Goal: Information Seeking & Learning: Check status

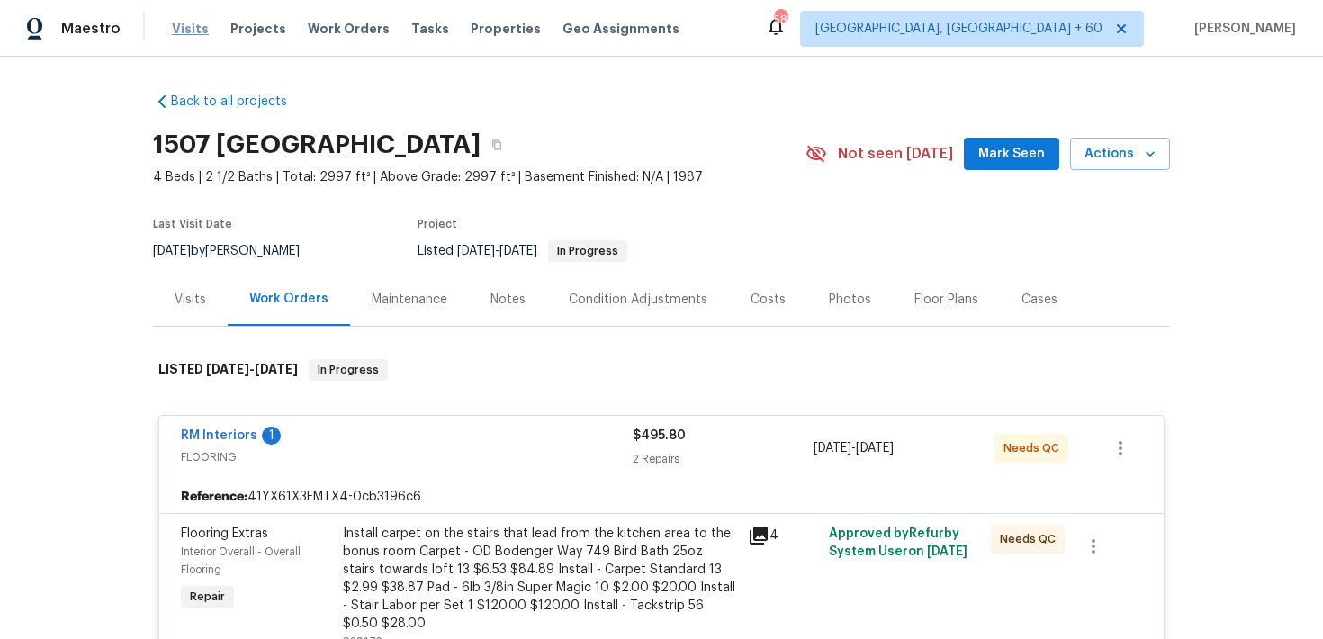
click at [189, 30] on span "Visits" at bounding box center [190, 29] width 37 height 18
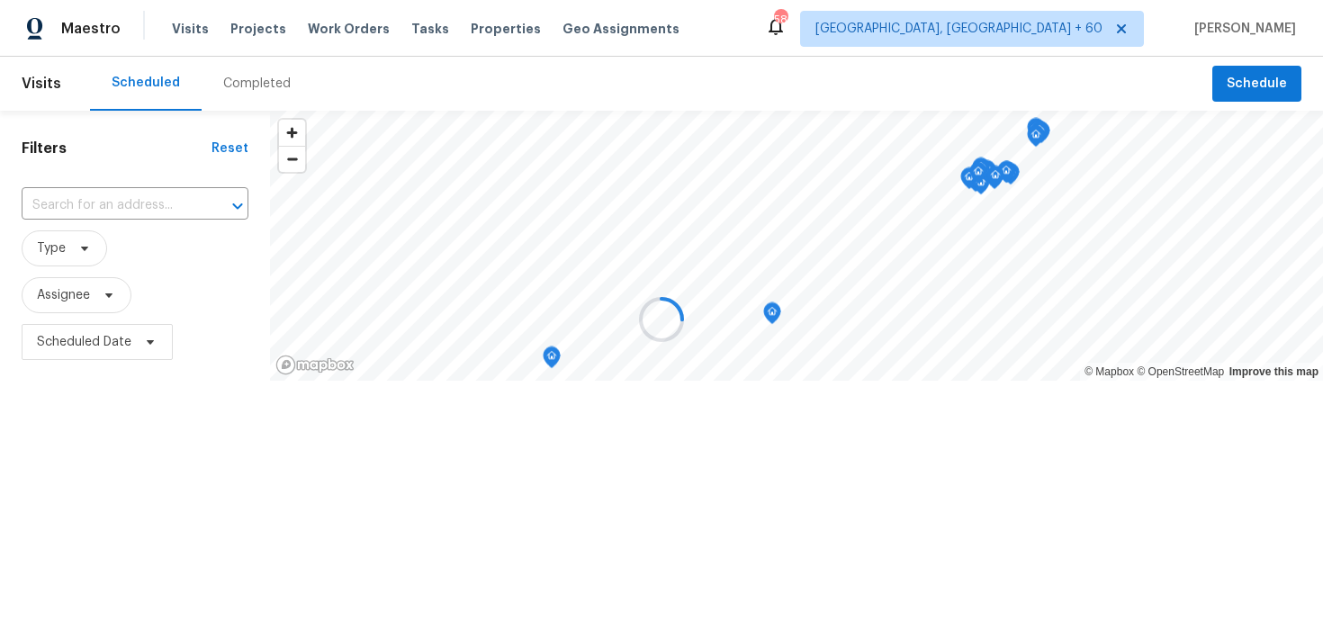
click at [255, 76] on div at bounding box center [661, 319] width 1323 height 639
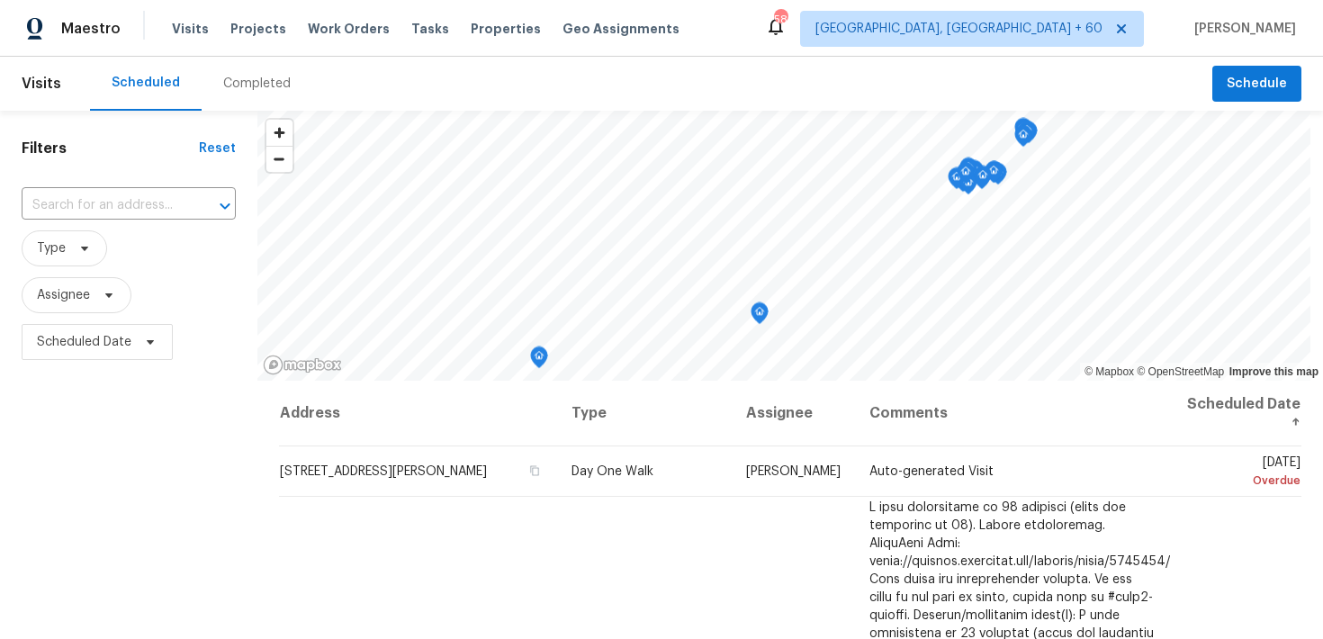
click at [248, 95] on div "Completed" at bounding box center [257, 84] width 111 height 54
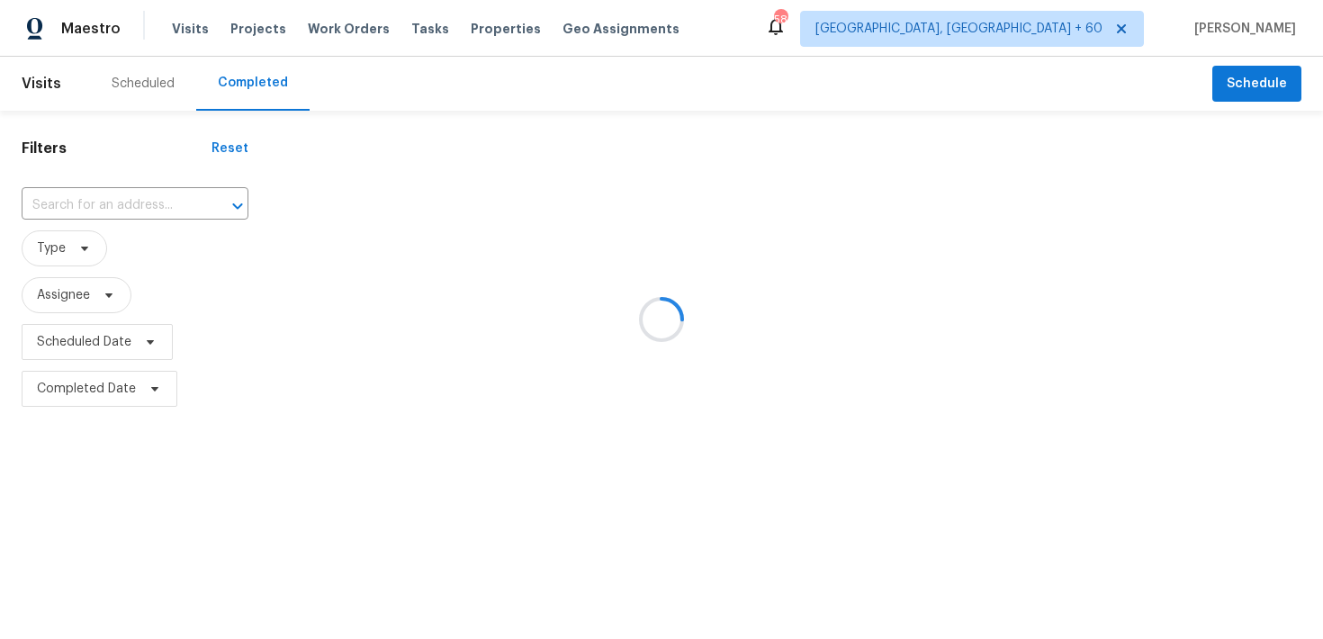
click at [132, 197] on div at bounding box center [661, 319] width 1323 height 639
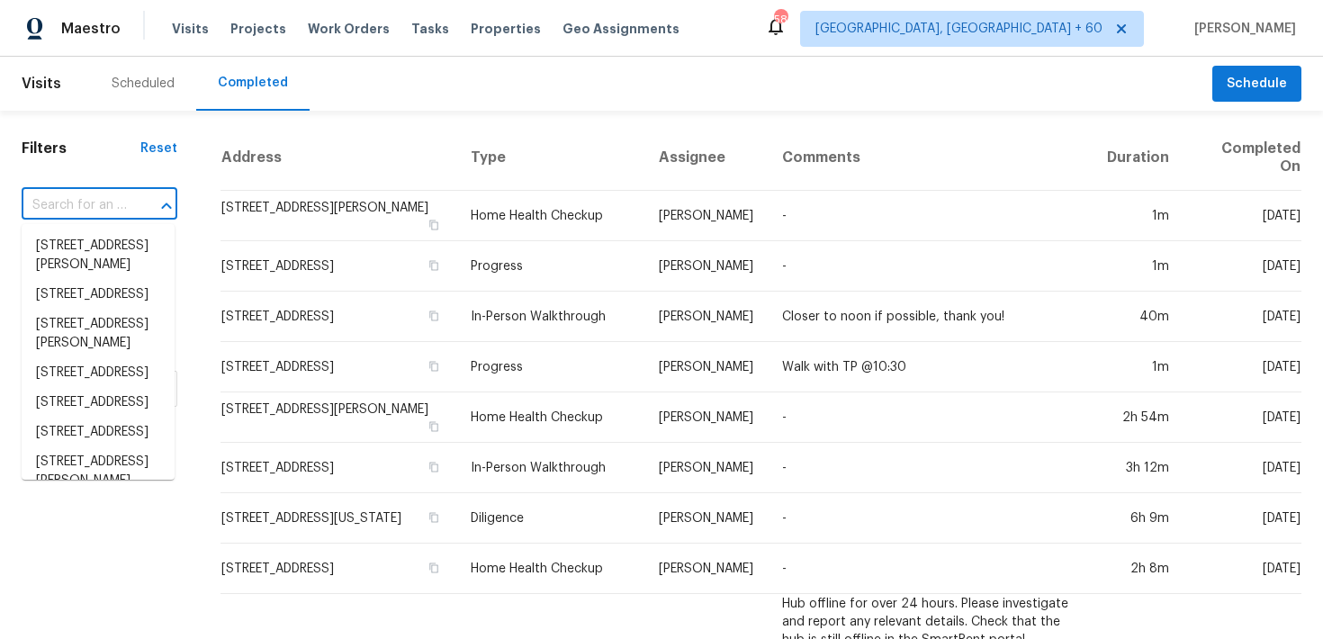
click at [104, 209] on input "text" at bounding box center [74, 206] width 105 height 28
paste input "3147 Wichita Dr Mesquite, TX 75149"
type input "3147 Wichita Dr Mesquite, TX 75149"
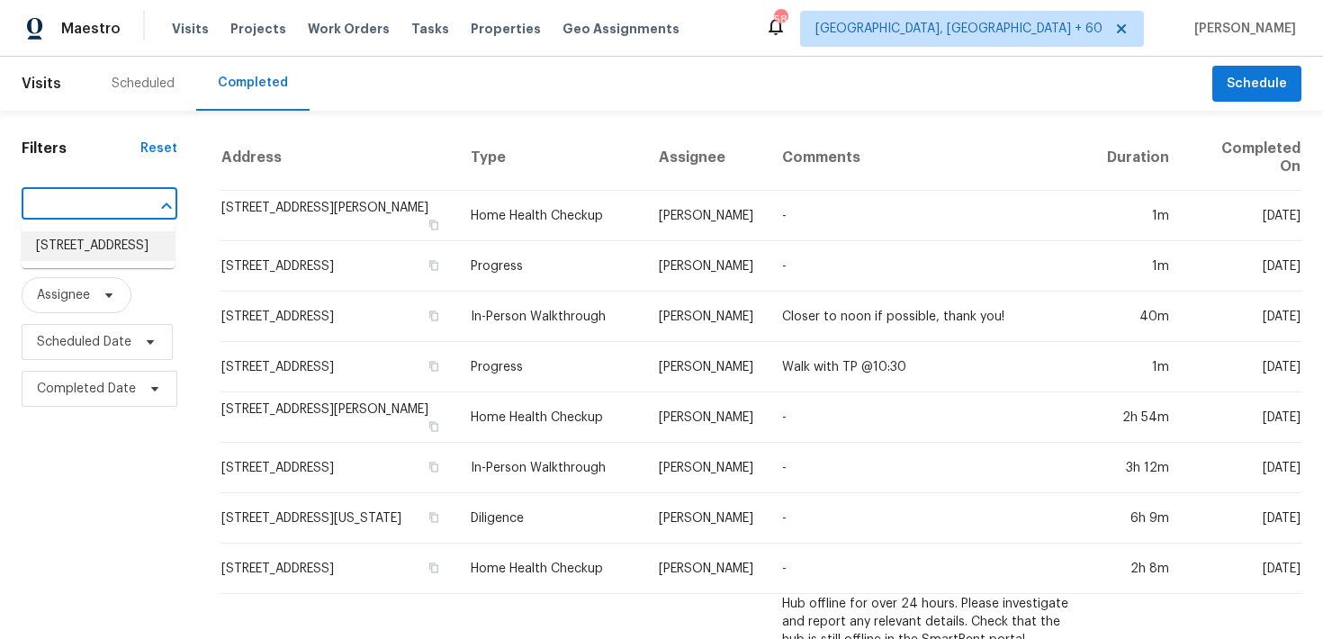
click at [72, 248] on li "3147 Wichita Dr, Mesquite, TX 75149" at bounding box center [98, 246] width 153 height 30
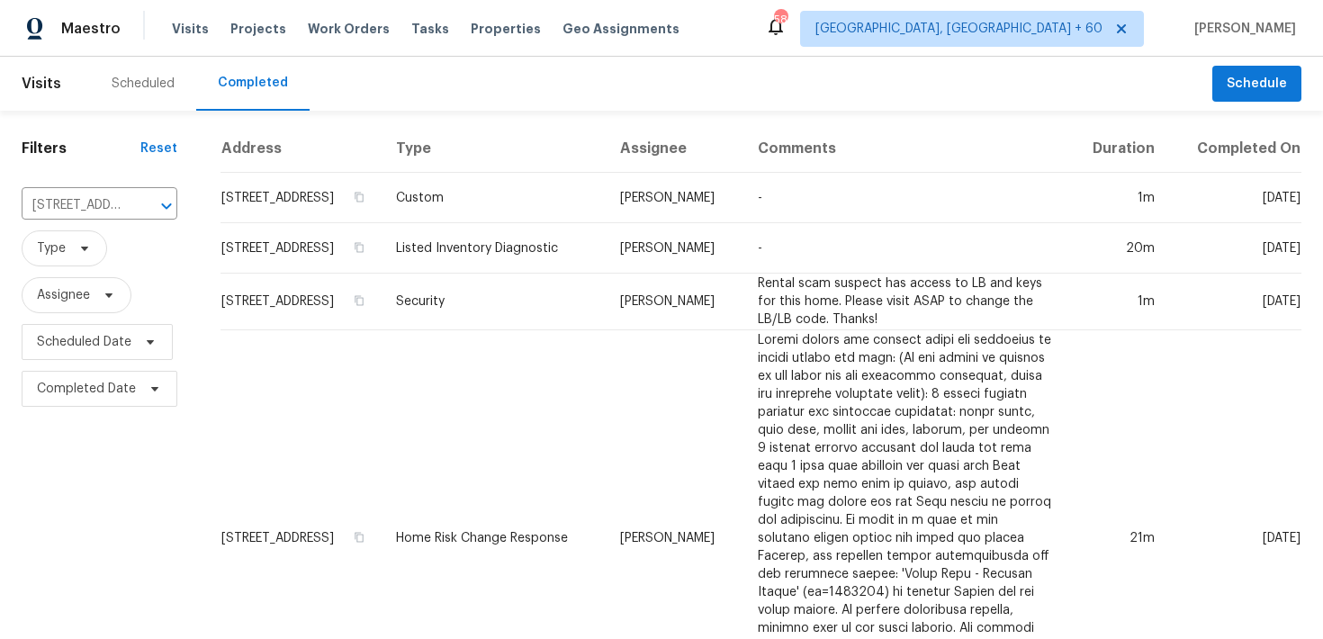
click at [480, 211] on td "Custom" at bounding box center [494, 198] width 224 height 50
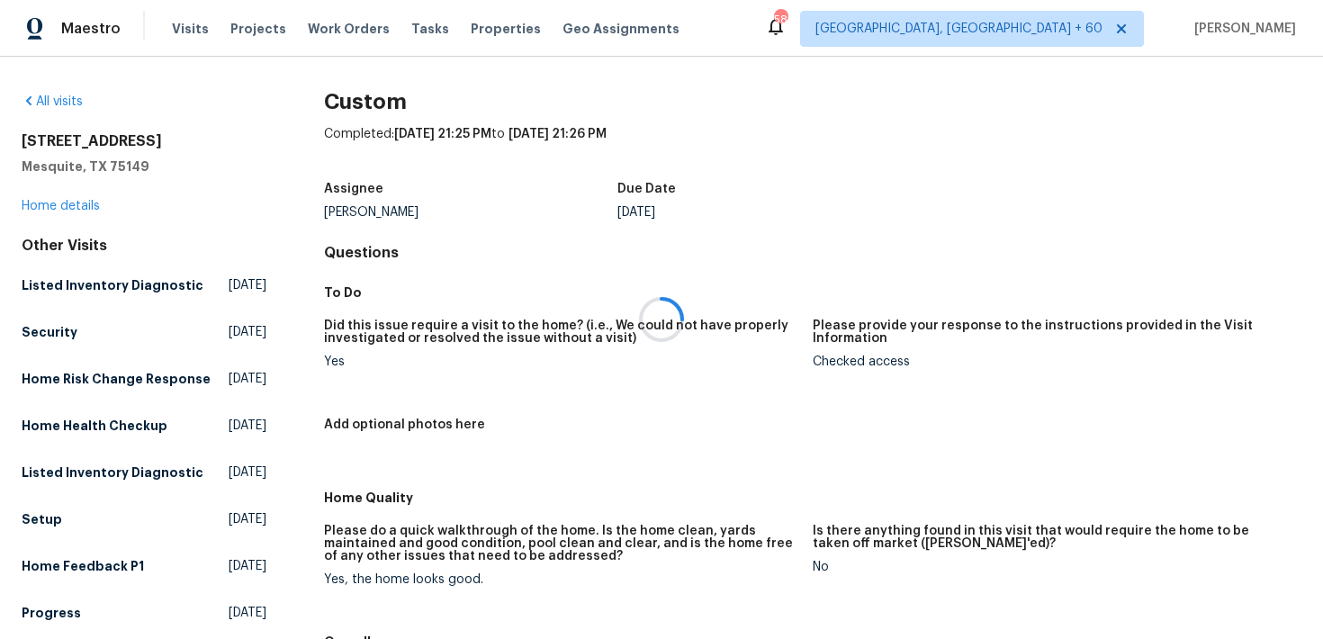
click at [45, 212] on div at bounding box center [661, 319] width 1323 height 639
click at [42, 206] on link "Home details" at bounding box center [61, 206] width 78 height 13
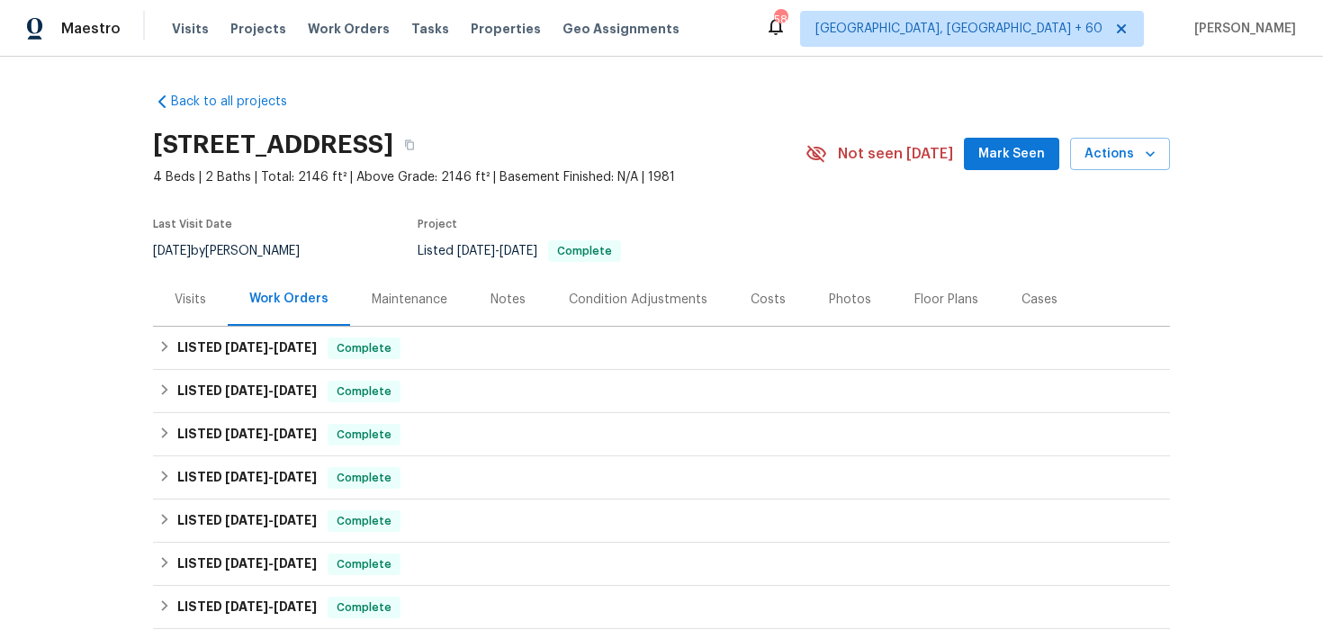
scroll to position [64, 0]
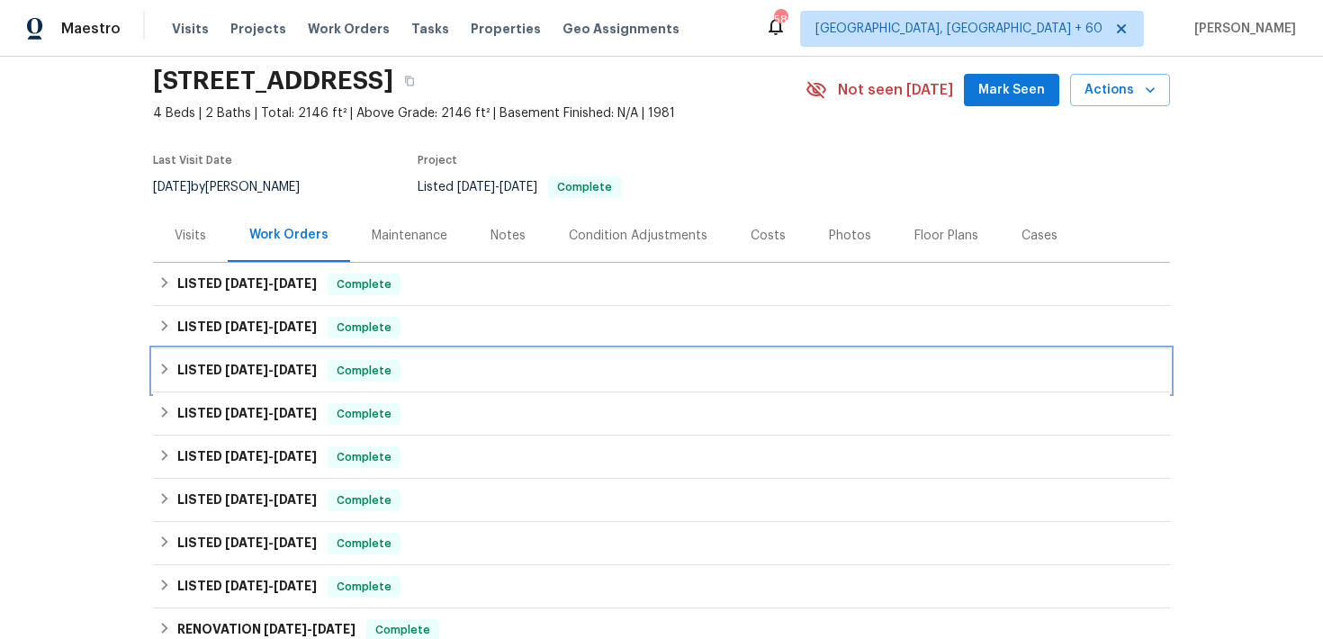
click at [379, 366] on span "Complete" at bounding box center [363, 371] width 69 height 18
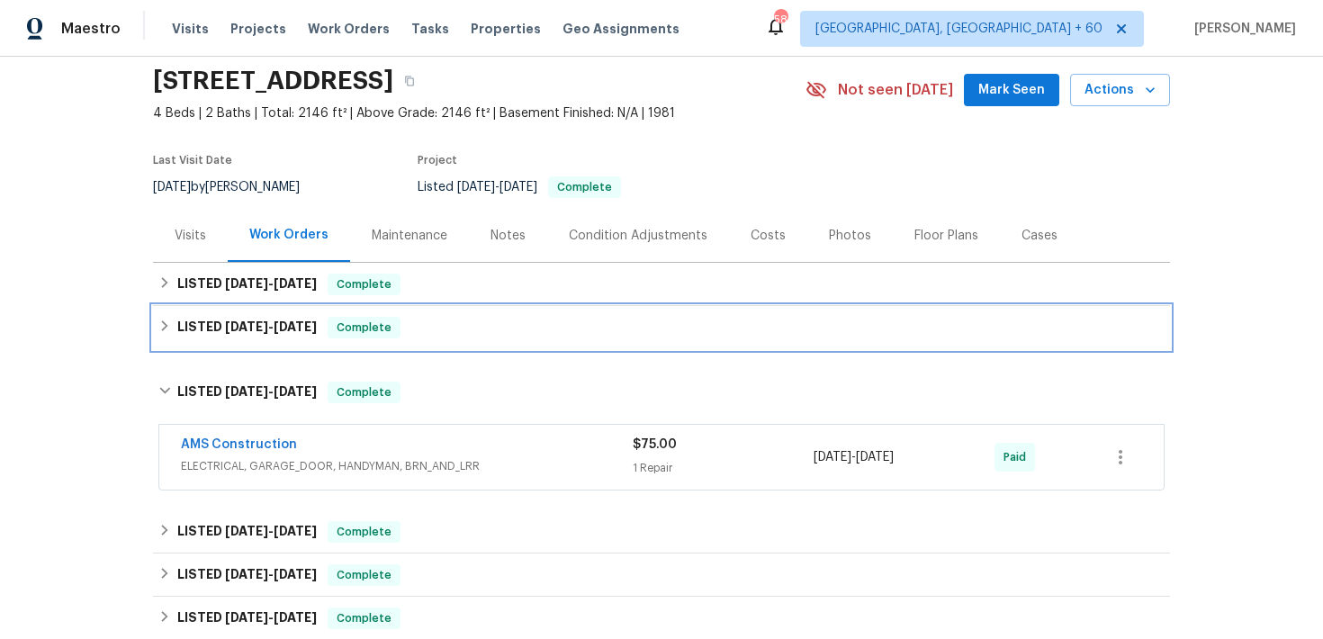
click at [463, 330] on div "LISTED 9/6/25 - 9/12/25 Complete" at bounding box center [661, 328] width 1006 height 22
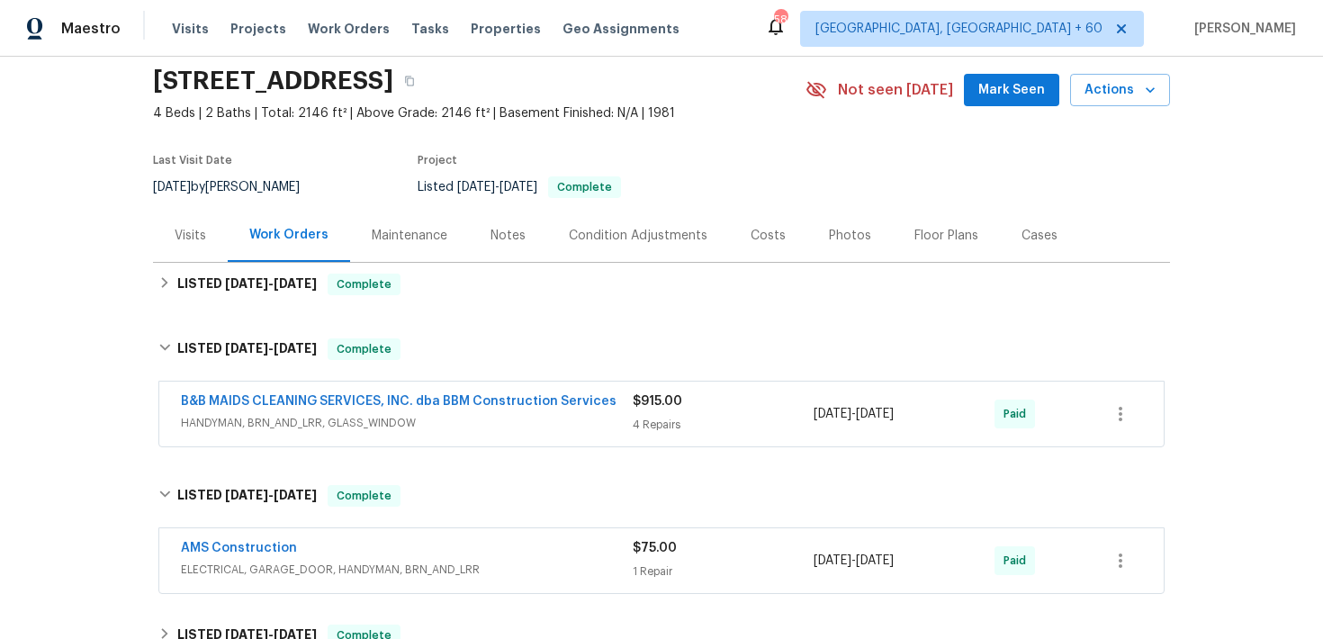
click at [633, 424] on div "4 Repairs" at bounding box center [723, 425] width 181 height 18
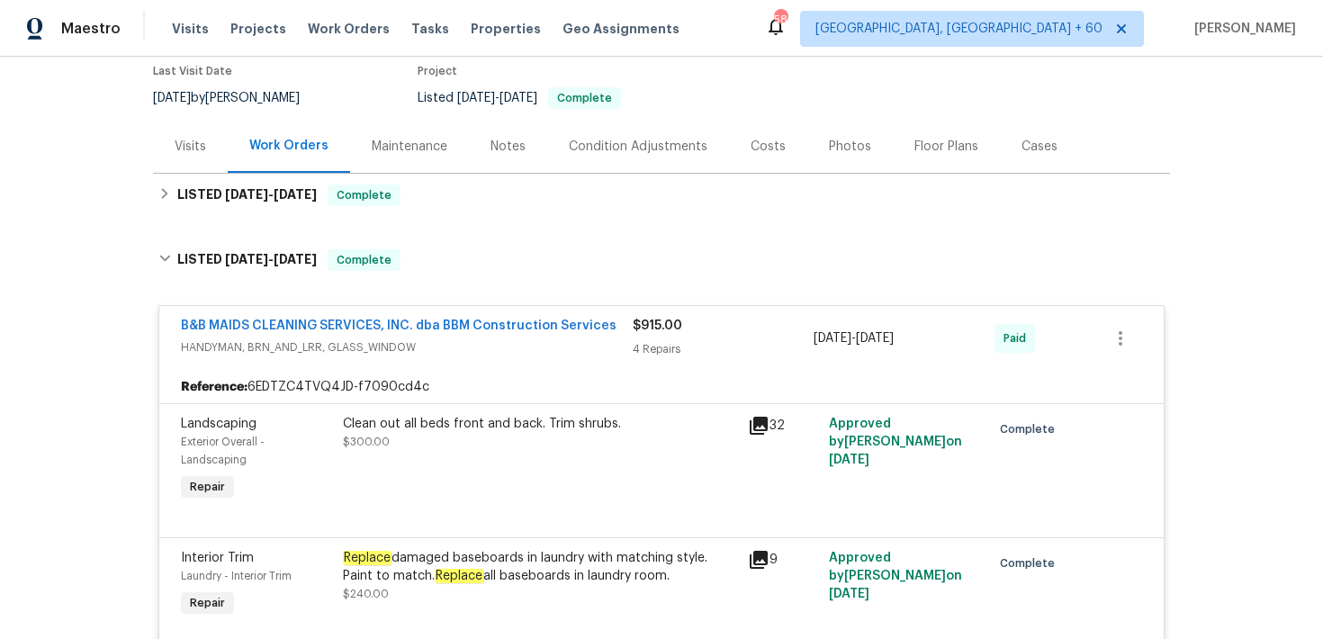
scroll to position [139, 0]
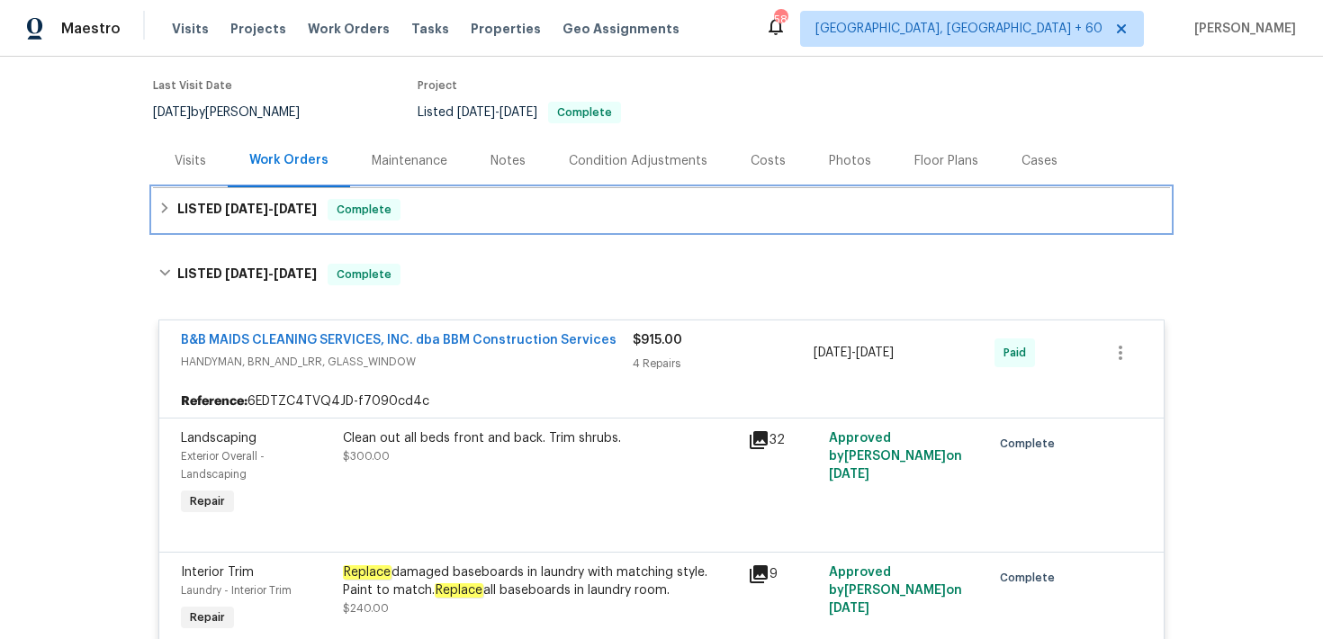
click at [483, 229] on div "LISTED 9/6/25 - 9/24/25 Complete" at bounding box center [661, 209] width 1017 height 43
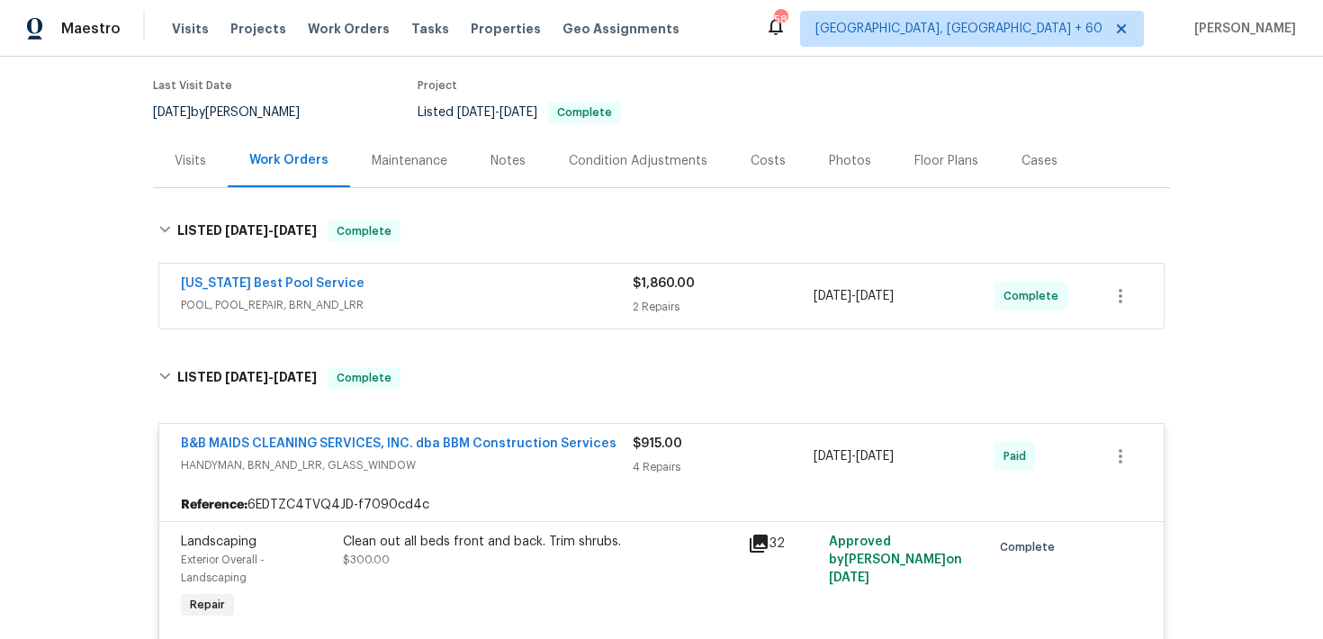
click at [659, 329] on div "Texas Best Pool Service POOL, POOL_REPAIR, BRN_AND_LRR $1,860.00 2 Repairs 9/12…" at bounding box center [661, 296] width 1006 height 67
click at [652, 295] on div "$1,860.00 2 Repairs" at bounding box center [723, 296] width 181 height 43
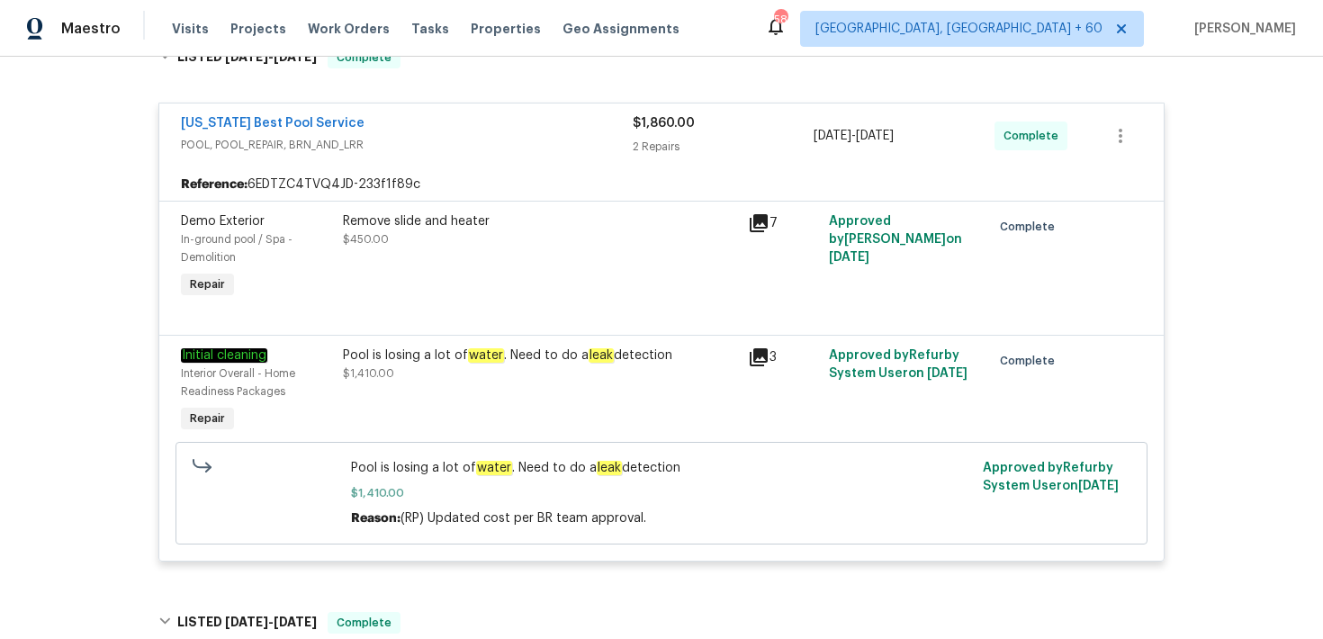
scroll to position [313, 0]
click at [672, 350] on div "Pool is losing a lot of water . Need to do a leak detection" at bounding box center [540, 355] width 394 height 18
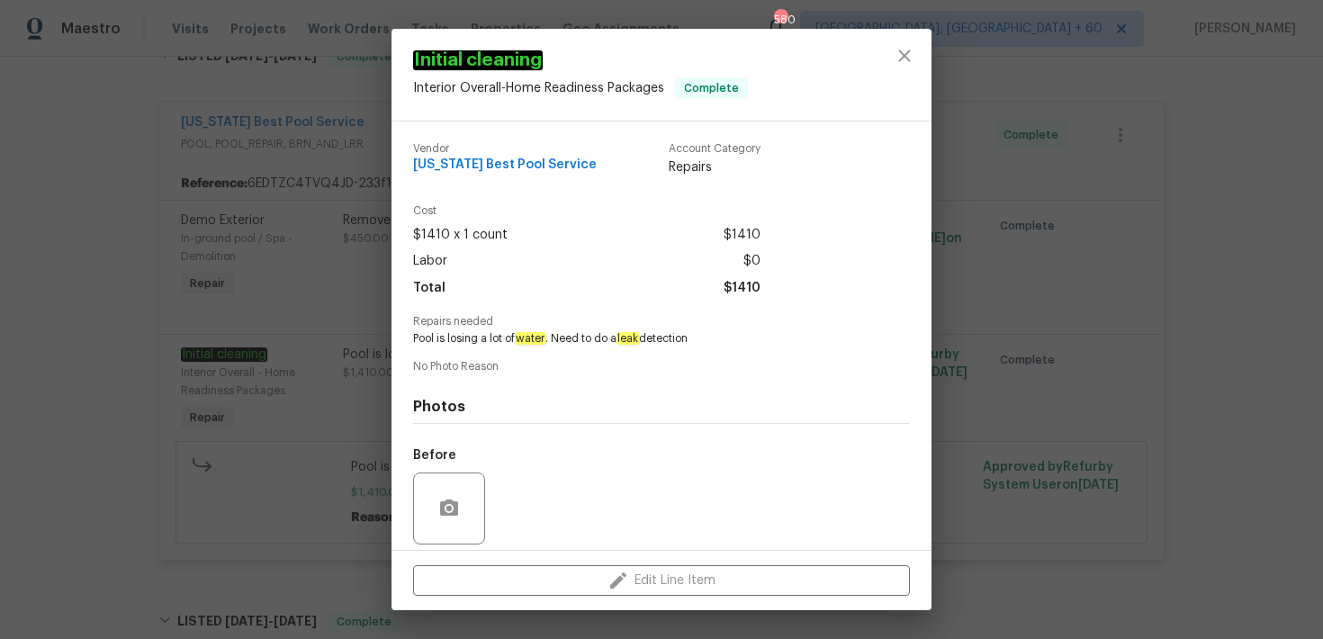
scroll to position [130, 0]
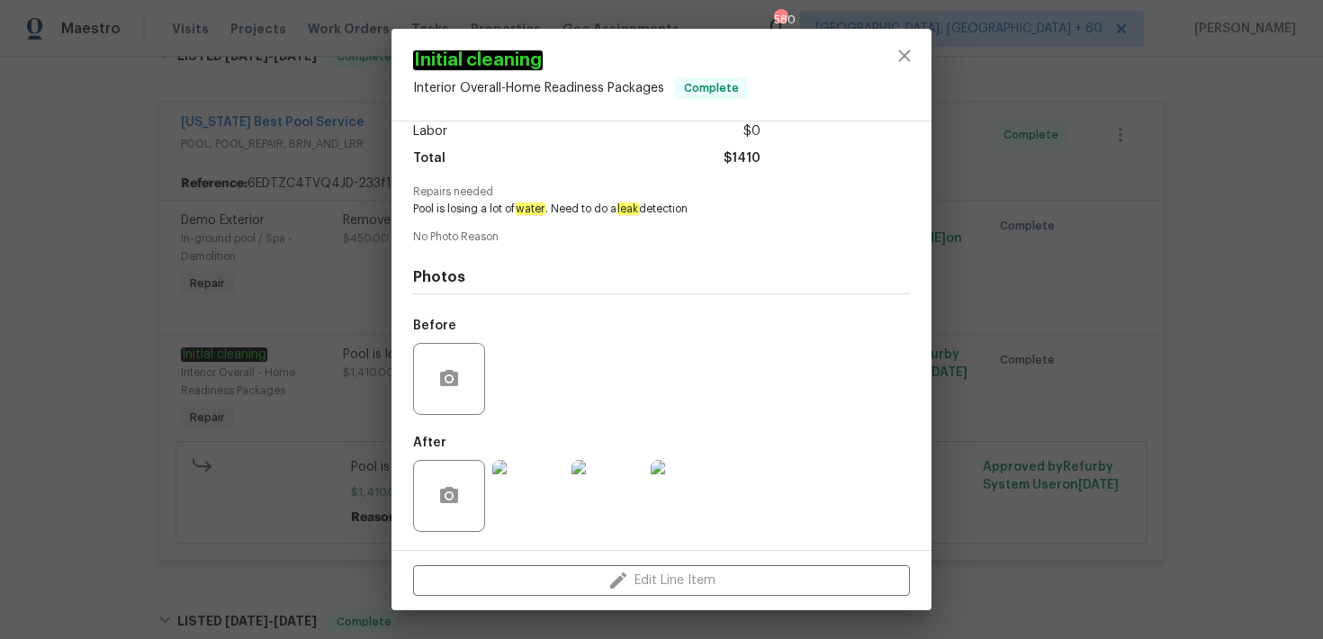
click at [530, 504] on img at bounding box center [528, 496] width 72 height 72
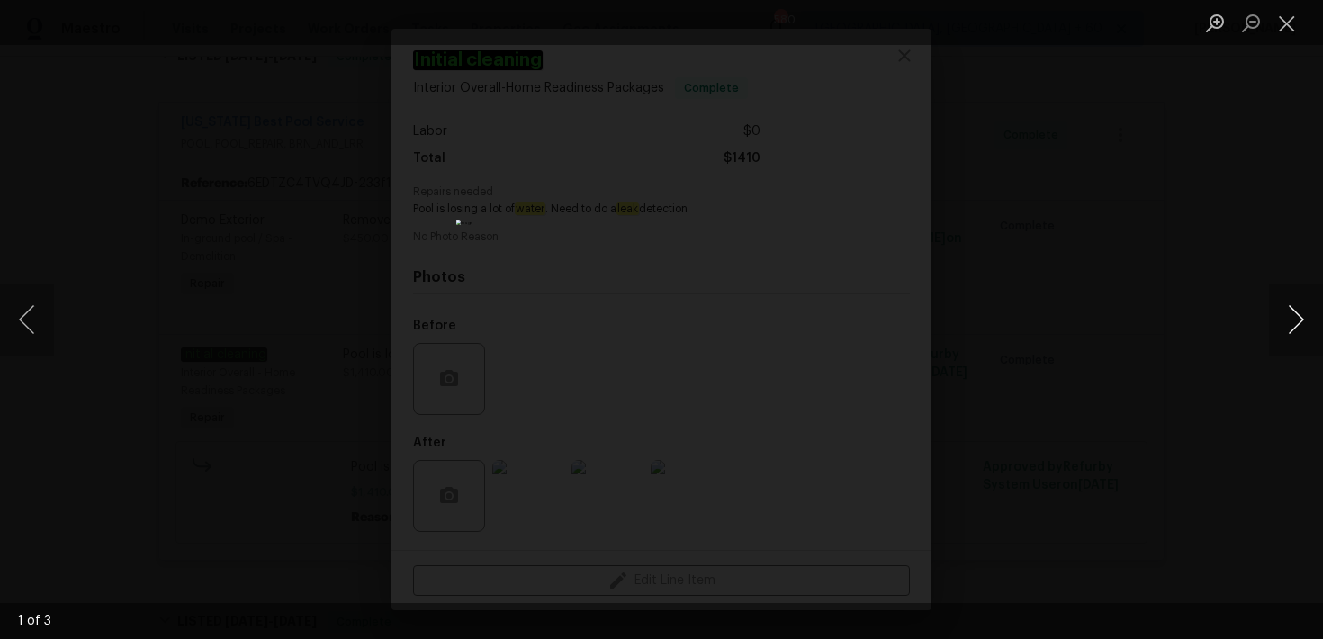
click at [1289, 326] on button "Next image" at bounding box center [1296, 320] width 54 height 72
click at [1286, 19] on button "Close lightbox" at bounding box center [1287, 23] width 36 height 32
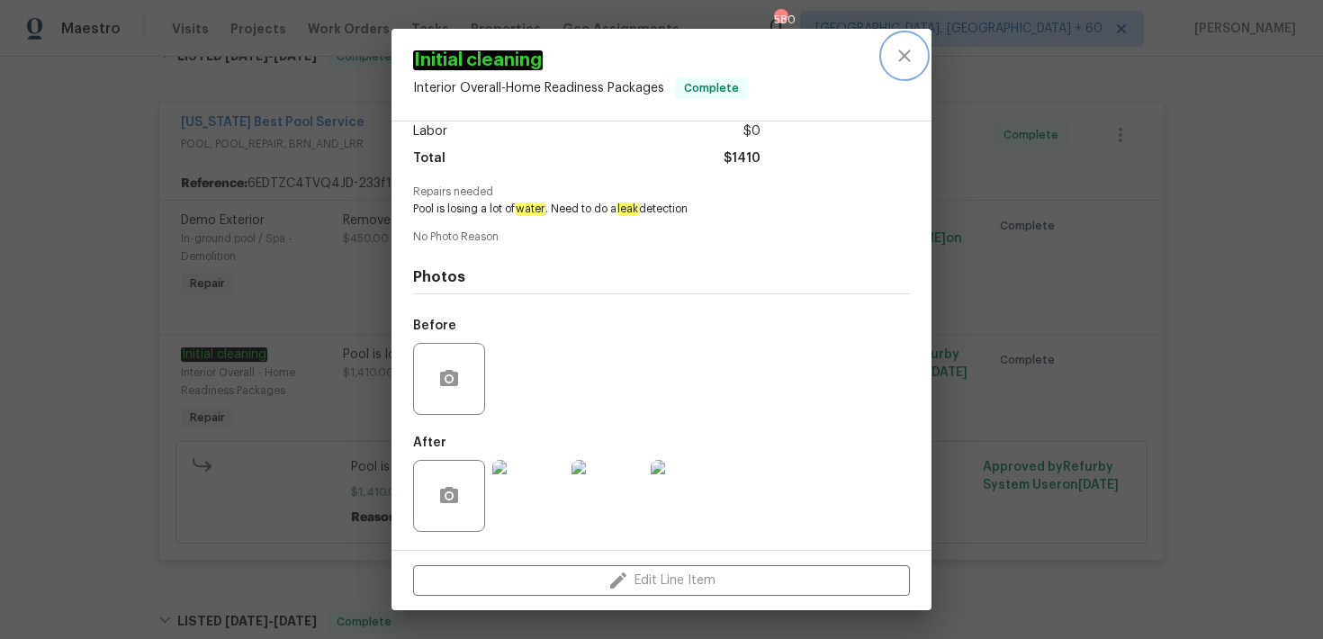
click at [896, 62] on icon "close" at bounding box center [905, 56] width 22 height 22
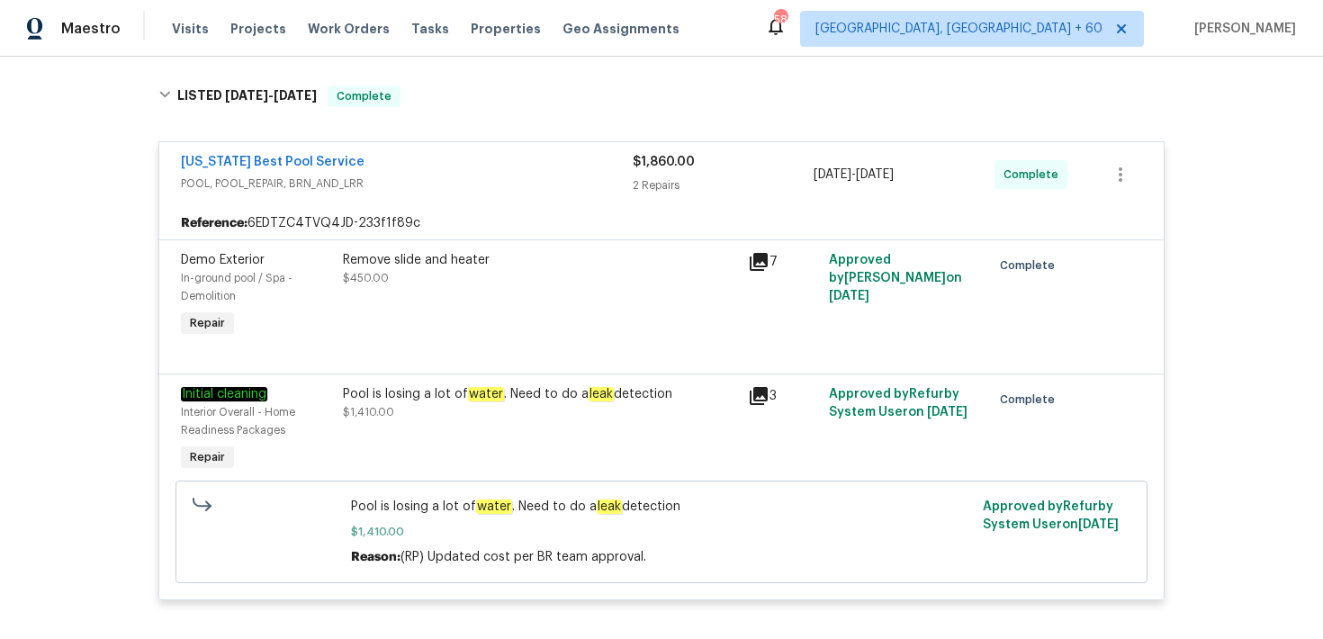
scroll to position [253, 0]
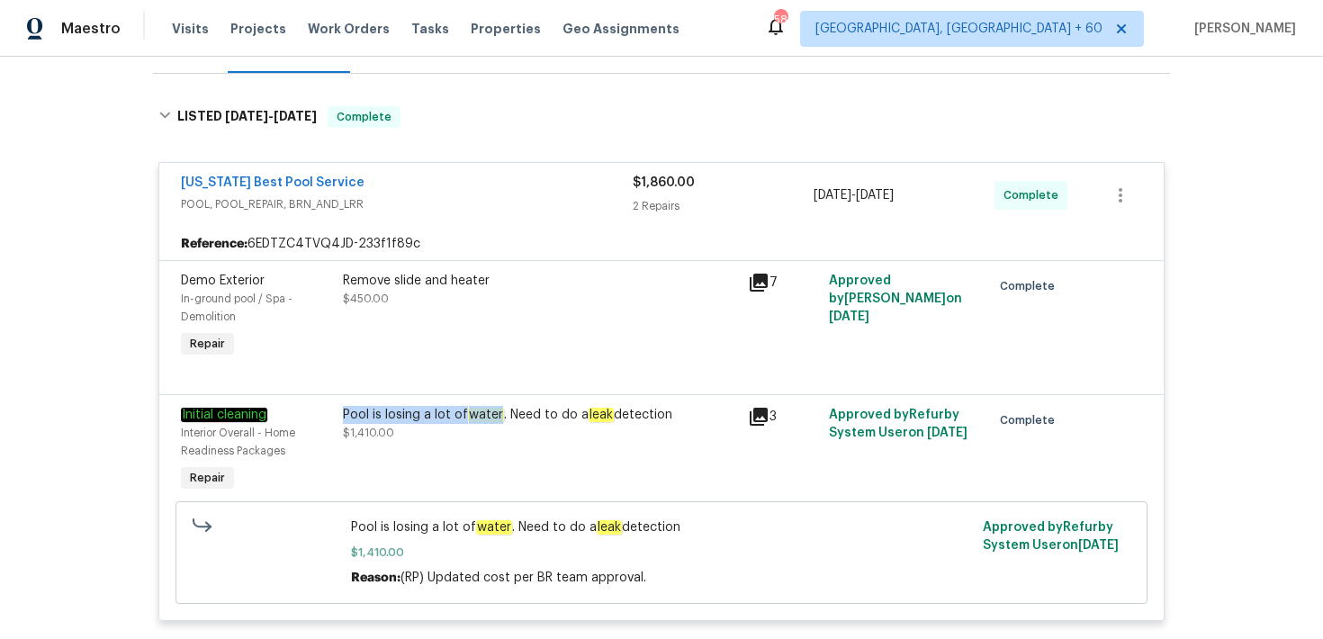
drag, startPoint x: 342, startPoint y: 419, endPoint x: 501, endPoint y: 424, distance: 159.4
click at [501, 424] on div "Pool is losing a lot of water . Need to do a leak detection $1,410.00" at bounding box center [540, 451] width 405 height 101
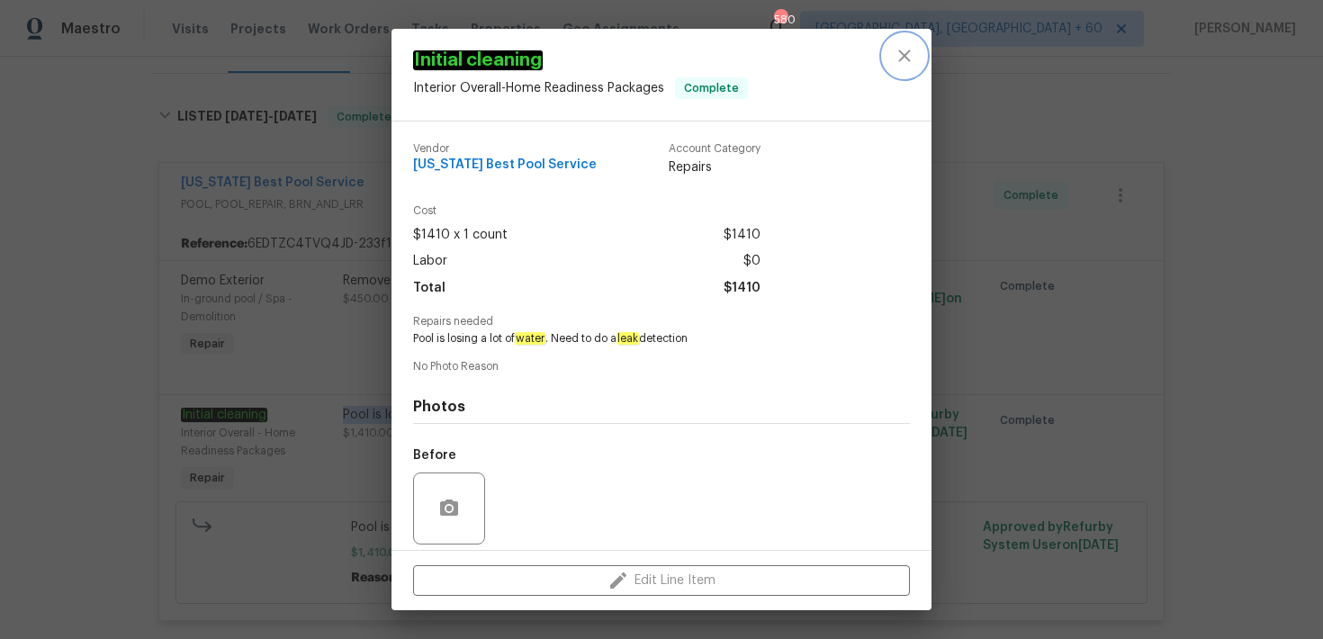
click at [910, 53] on icon "close" at bounding box center [905, 56] width 22 height 22
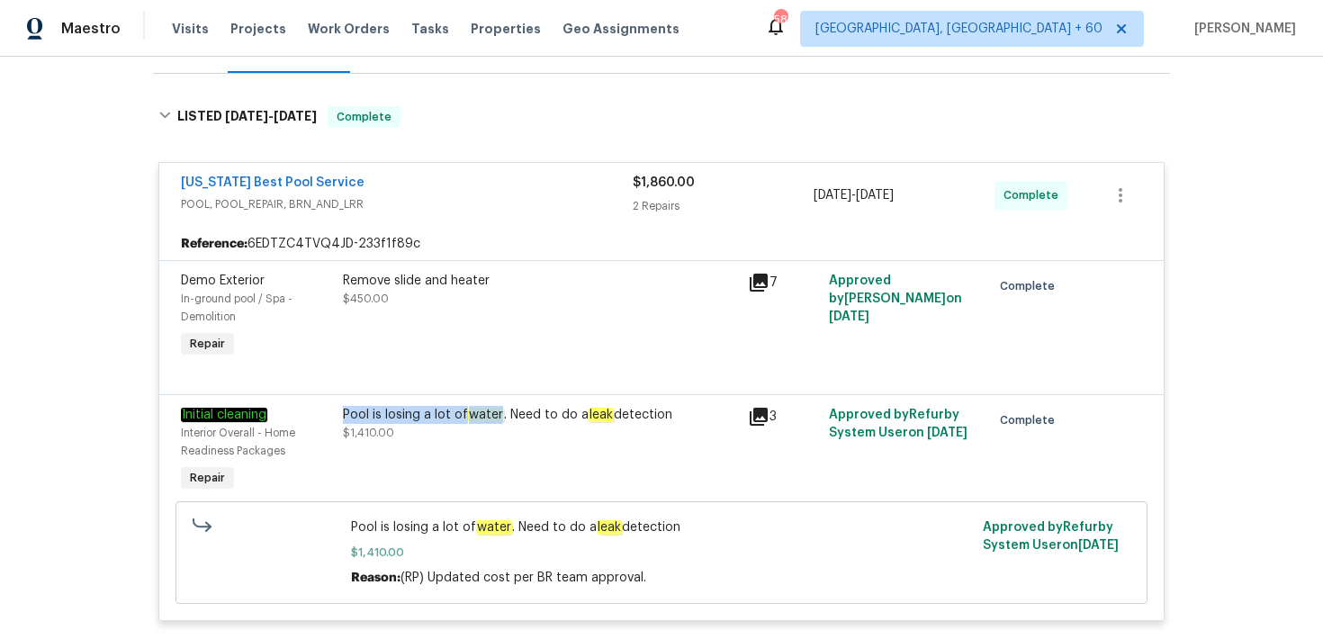
copy div "Pool is losing a lot of water"
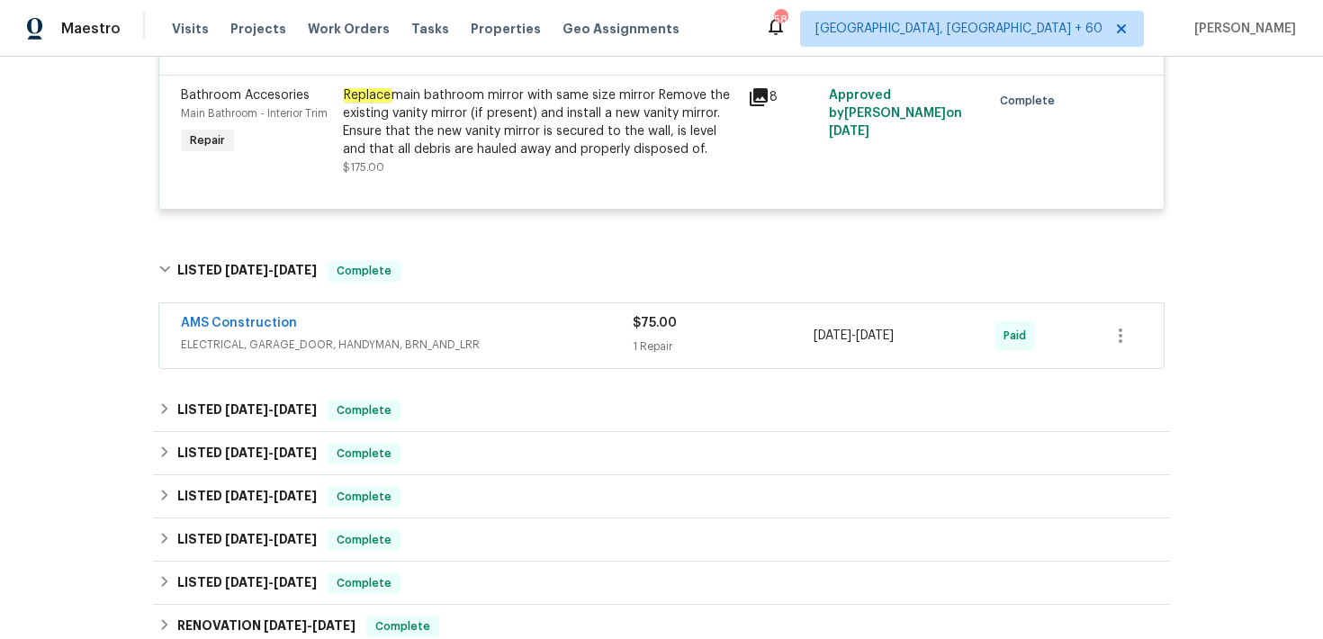
scroll to position [1410, 0]
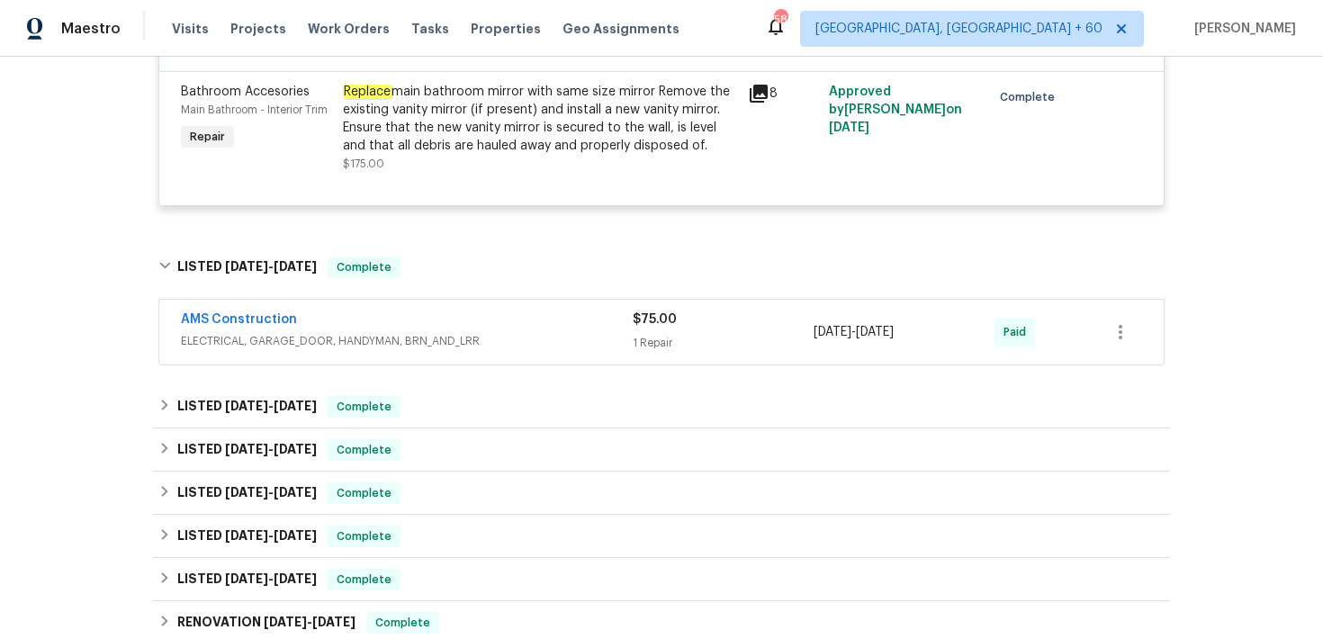
click at [648, 343] on div "1 Repair" at bounding box center [723, 343] width 181 height 18
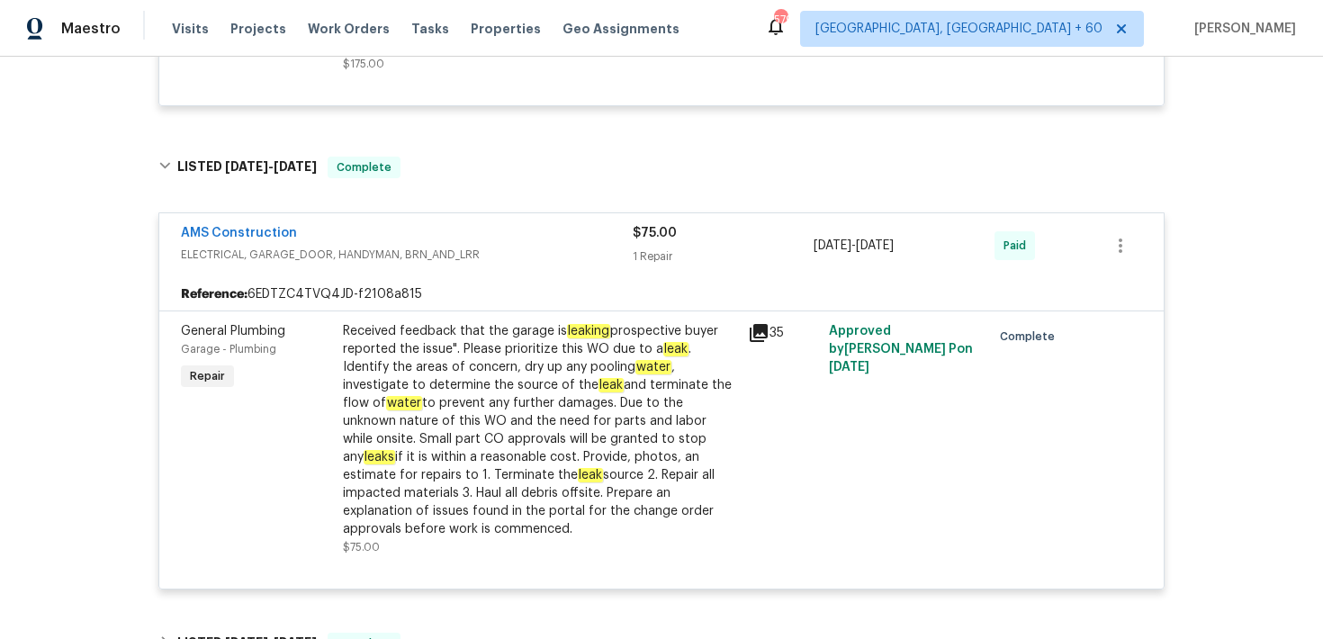
scroll to position [1512, 0]
drag, startPoint x: 510, startPoint y: 335, endPoint x: 601, endPoint y: 337, distance: 91.8
click at [601, 337] on div "Received feedback that the garage is leaking prospective buyer reported the iss…" at bounding box center [540, 428] width 394 height 216
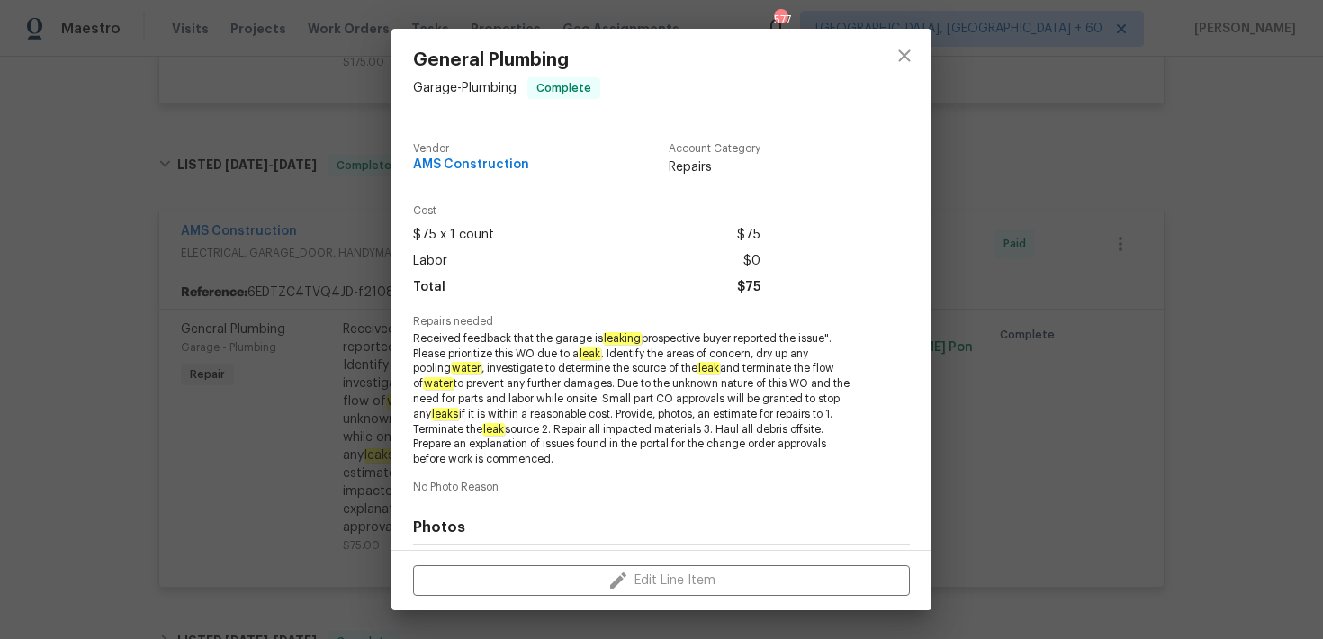
click at [343, 200] on div "General Plumbing Garage - Plumbing Complete Vendor AMS Construction Account Cat…" at bounding box center [661, 319] width 1323 height 639
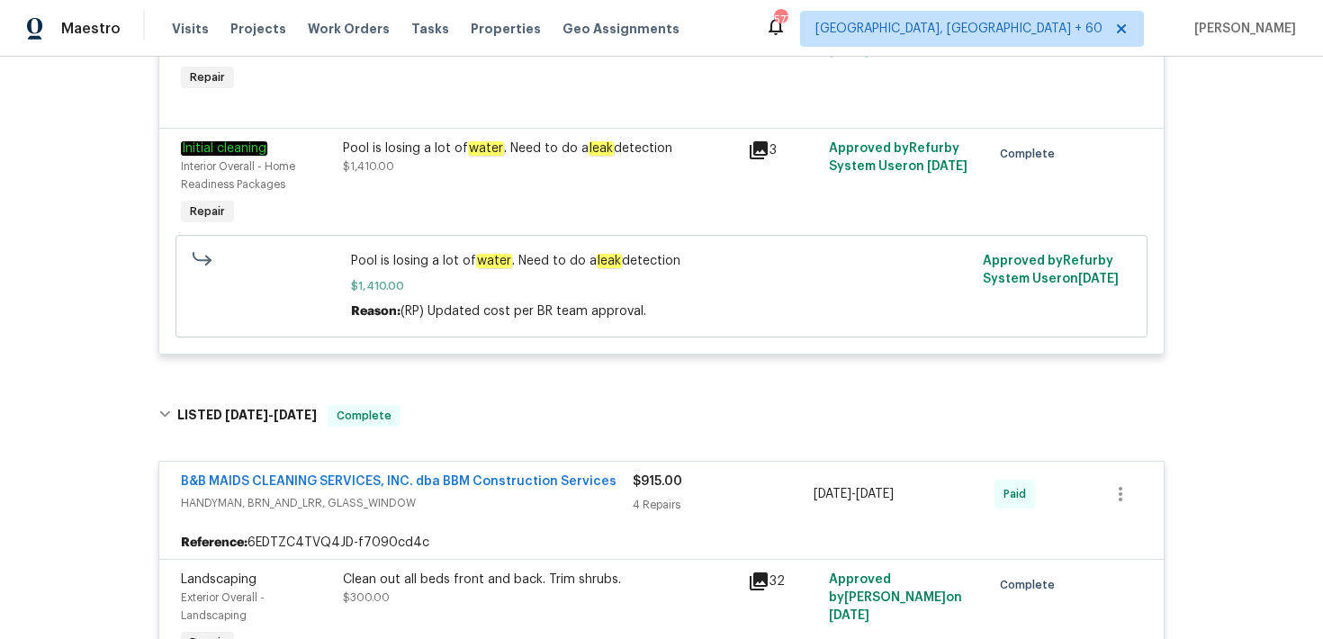
scroll to position [0, 0]
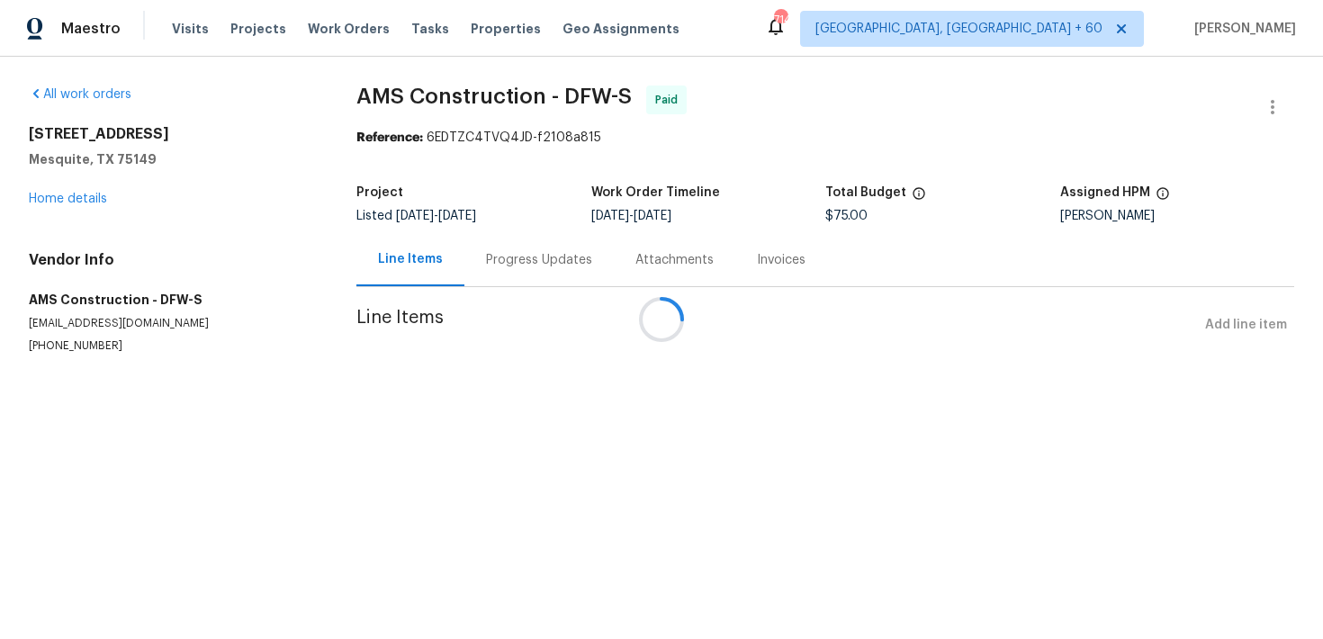
click at [501, 275] on div at bounding box center [661, 319] width 1323 height 639
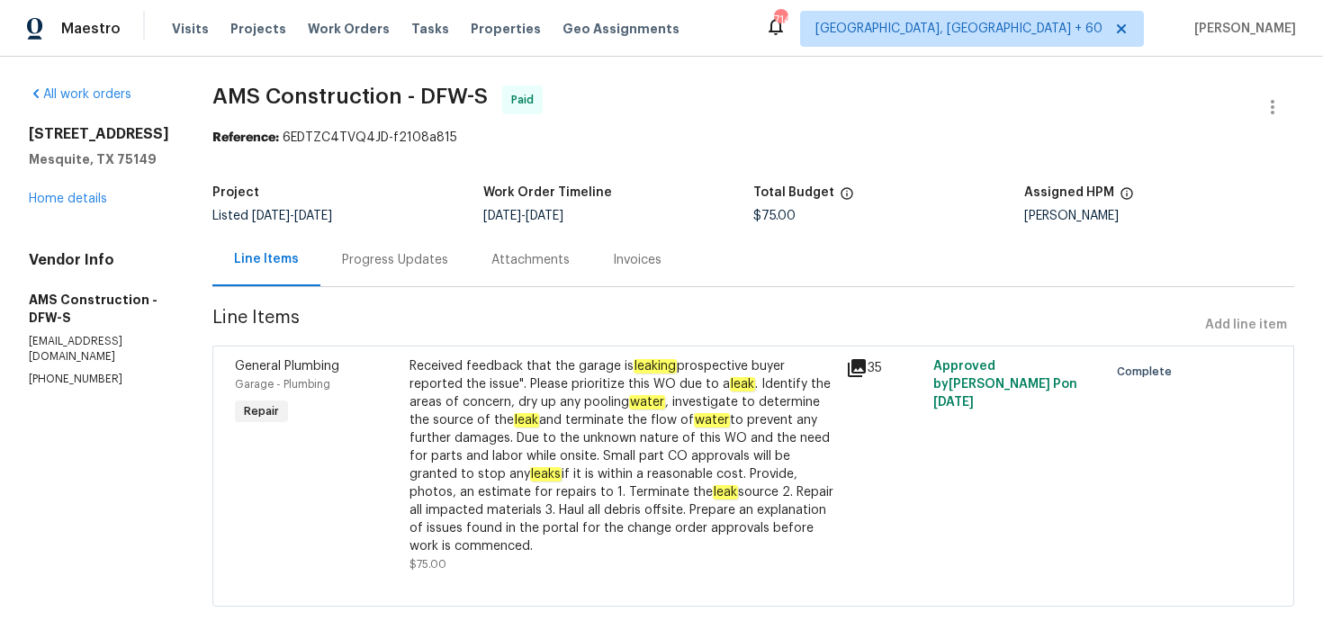
click at [387, 263] on div "Progress Updates" at bounding box center [395, 260] width 106 height 18
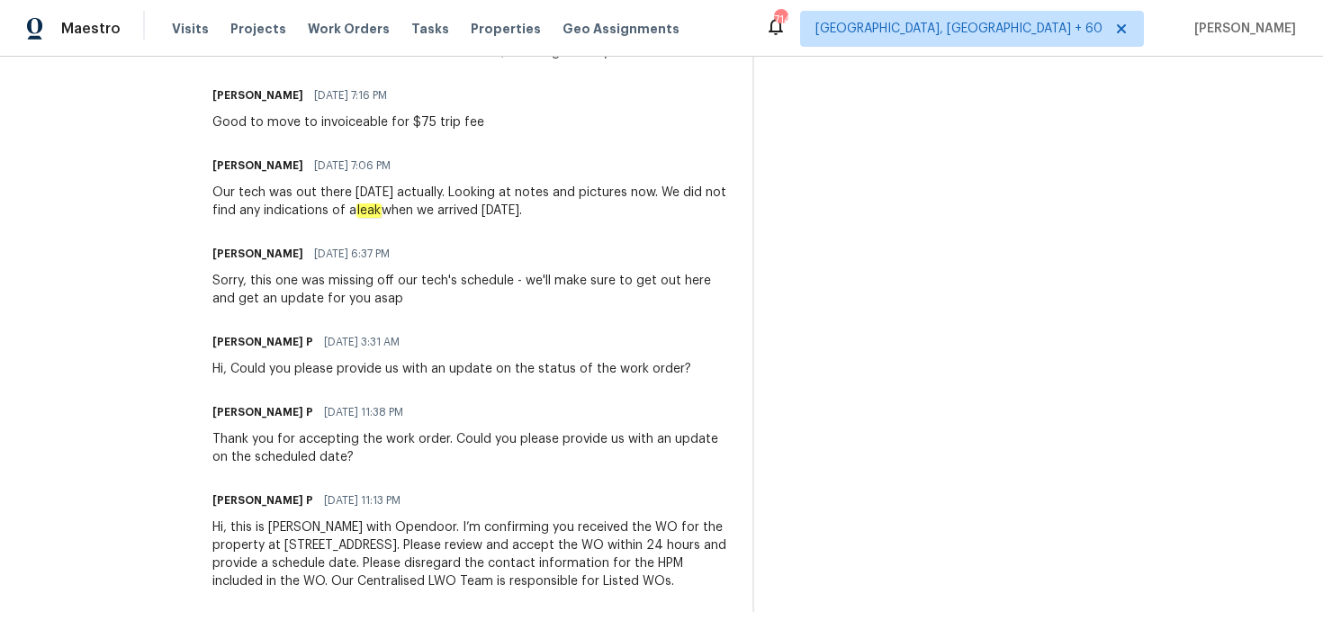
scroll to position [629, 0]
